Goal: Information Seeking & Learning: Learn about a topic

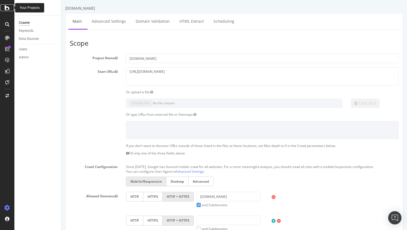
click at [6, 6] on icon at bounding box center [7, 7] width 5 height 7
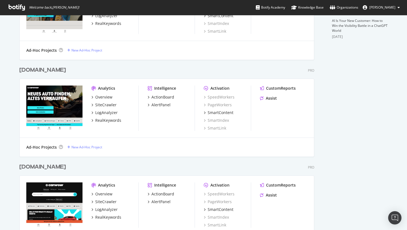
scroll to position [235, 0]
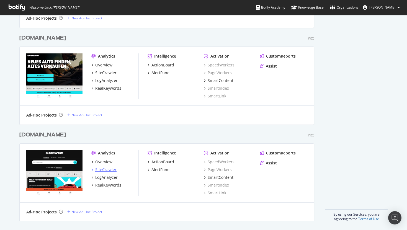
click at [110, 169] on div "SiteCrawler" at bounding box center [105, 170] width 21 height 6
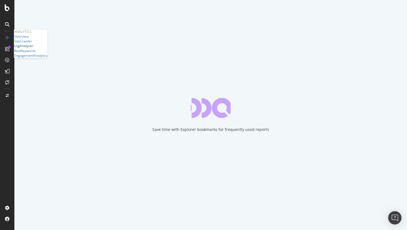
click at [33, 48] on div "LogAnalyzer" at bounding box center [23, 45] width 19 height 5
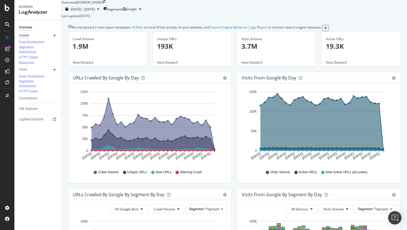
click at [26, 35] on div "Crawls" at bounding box center [24, 36] width 10 height 6
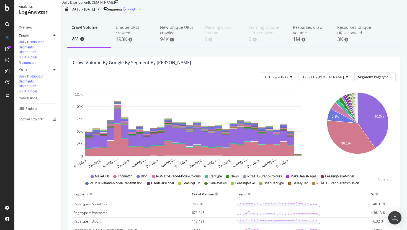
click at [144, 11] on div "button" at bounding box center [140, 8] width 7 height 3
click at [272, 5] on div "Daily Distribution [DOMAIN_NAME]" at bounding box center [235, 2] width 346 height 5
click at [34, 54] on div "Segments Distribution" at bounding box center [35, 49] width 33 height 9
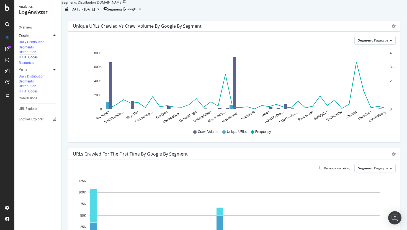
click at [32, 60] on div "HTTP Codes" at bounding box center [28, 57] width 19 height 5
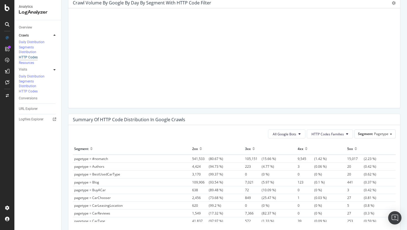
scroll to position [343, 0]
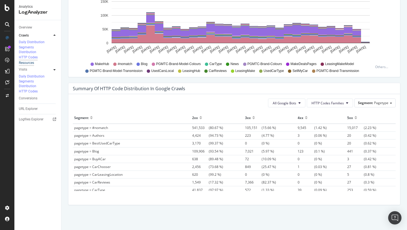
click at [25, 65] on div "Resources" at bounding box center [26, 63] width 15 height 5
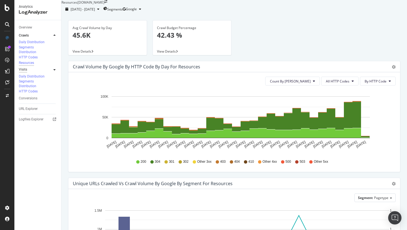
click at [24, 73] on div "Visits" at bounding box center [23, 70] width 8 height 6
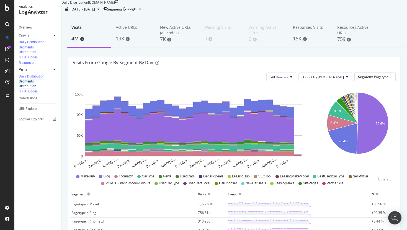
click at [28, 79] on div "Segments Distribution" at bounding box center [35, 83] width 33 height 9
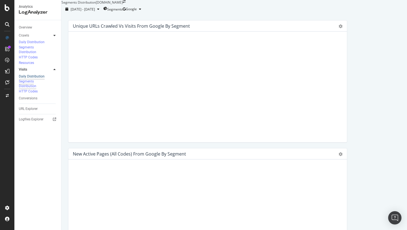
click at [40, 74] on div "Daily Distribution" at bounding box center [32, 76] width 26 height 5
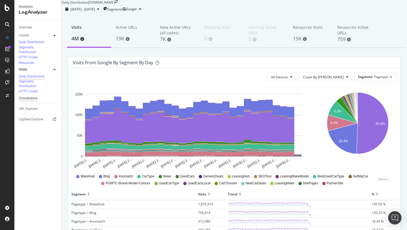
click at [32, 96] on div "Conversions" at bounding box center [28, 99] width 19 height 6
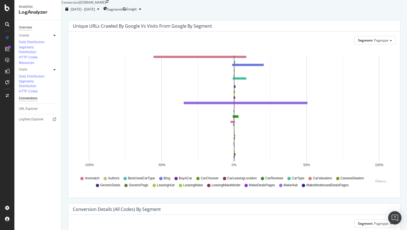
click at [28, 28] on div "Overview" at bounding box center [25, 28] width 13 height 6
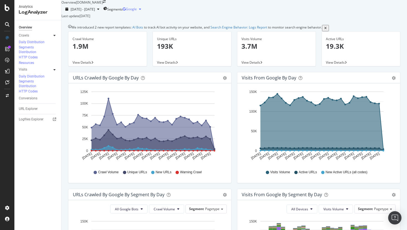
click at [144, 14] on button "Google" at bounding box center [133, 9] width 21 height 9
click at [392, 51] on span "OpenAI" at bounding box center [390, 52] width 21 height 5
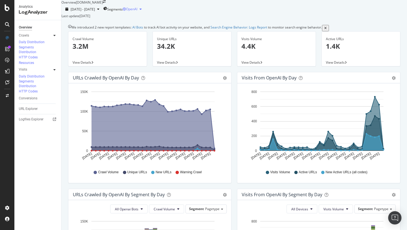
click at [137, 11] on span "OpenAI" at bounding box center [131, 9] width 11 height 5
click at [388, 33] on span "Google" at bounding box center [390, 31] width 21 height 5
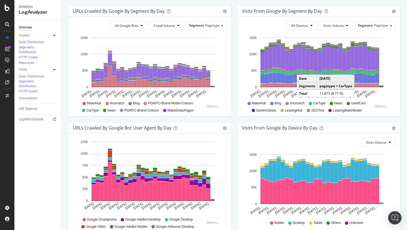
scroll to position [178, 0]
